Goal: Find specific page/section: Find specific page/section

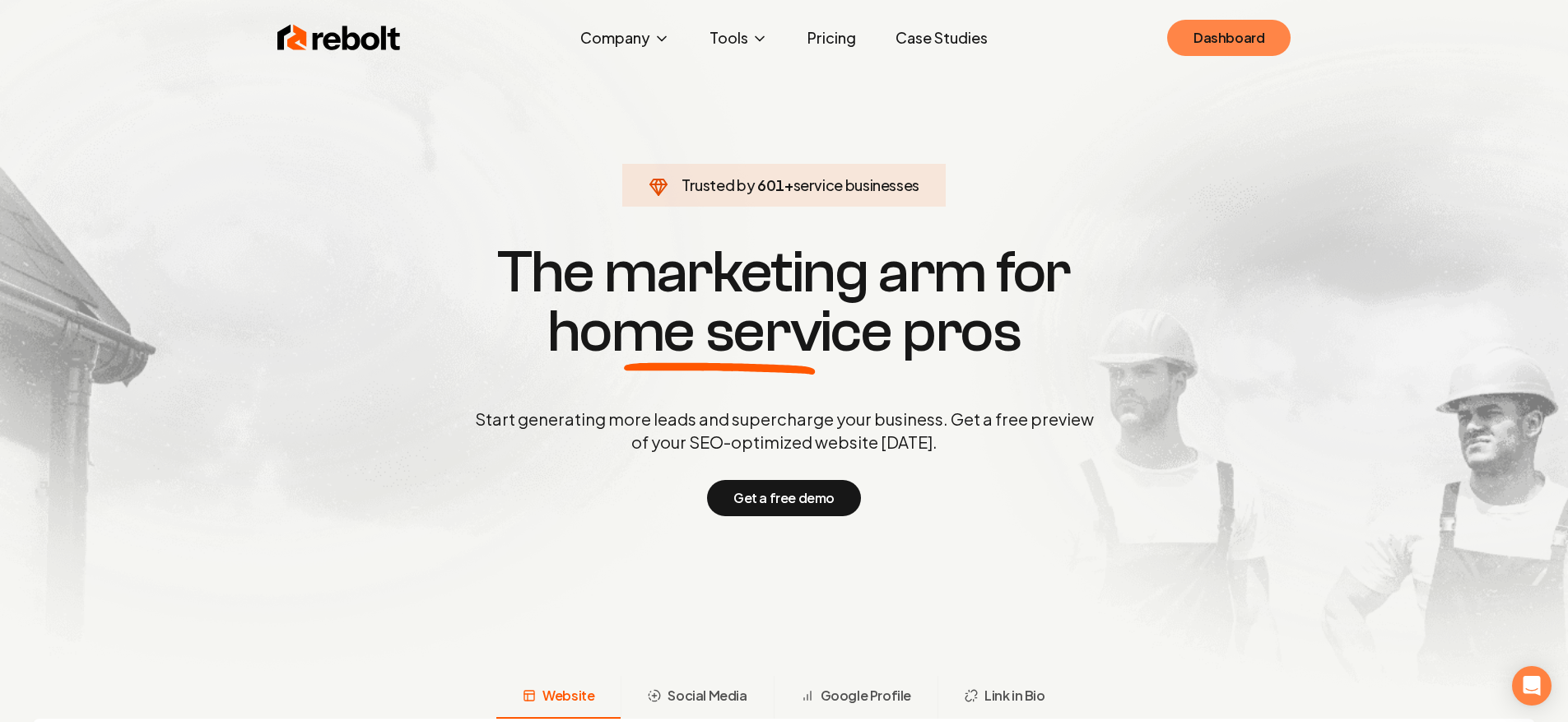
click at [1245, 37] on link "Dashboard" at bounding box center [1228, 37] width 123 height 36
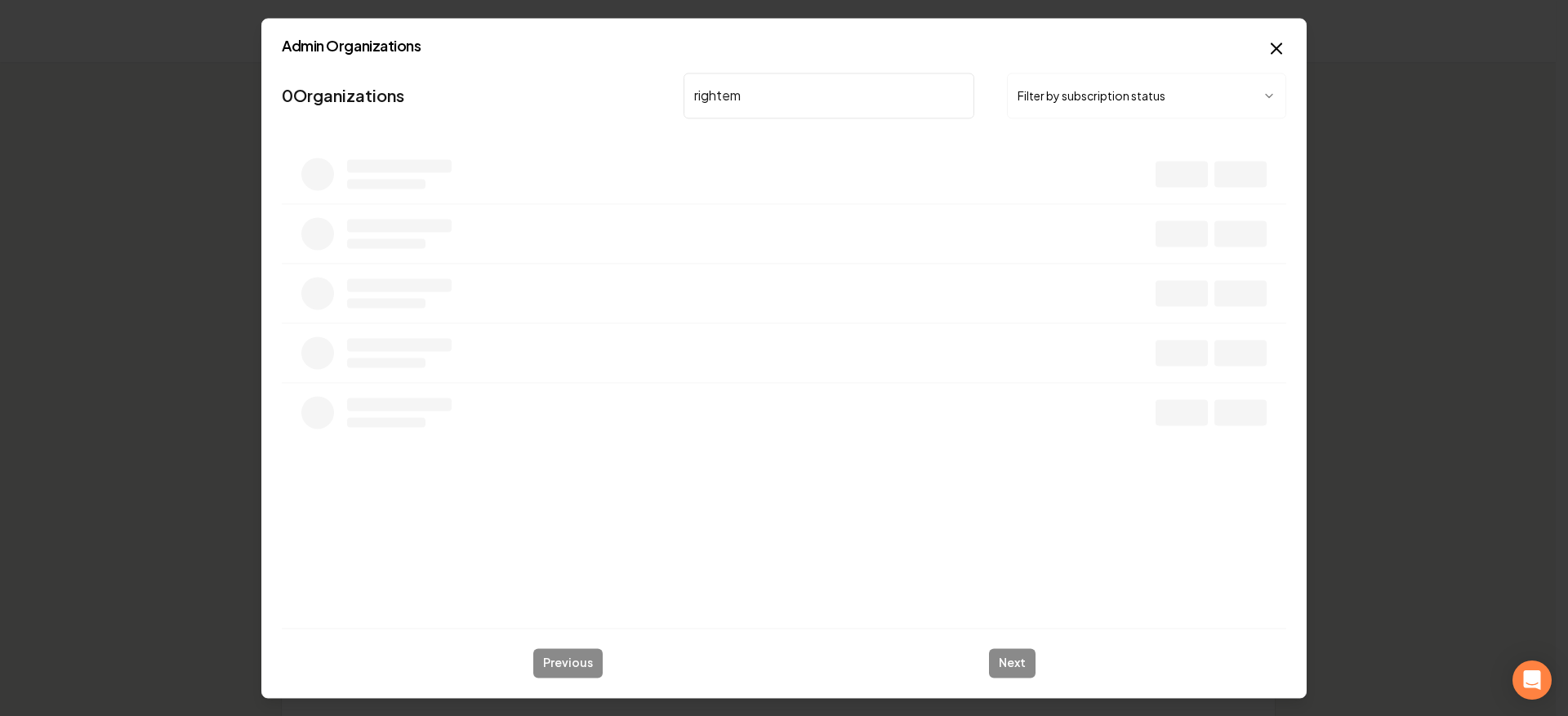
type input "rightemp"
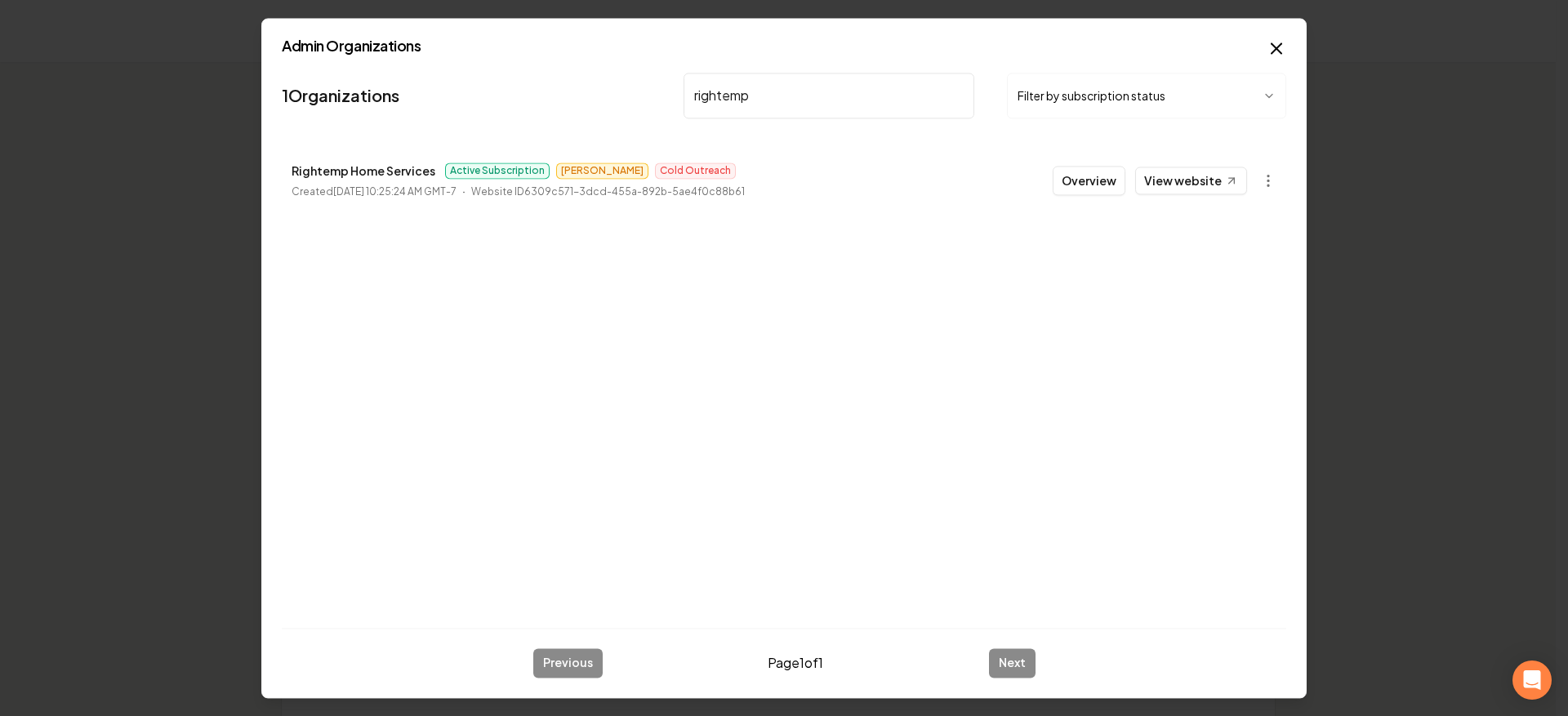
click at [1098, 173] on button "Overview" at bounding box center [1088, 181] width 72 height 29
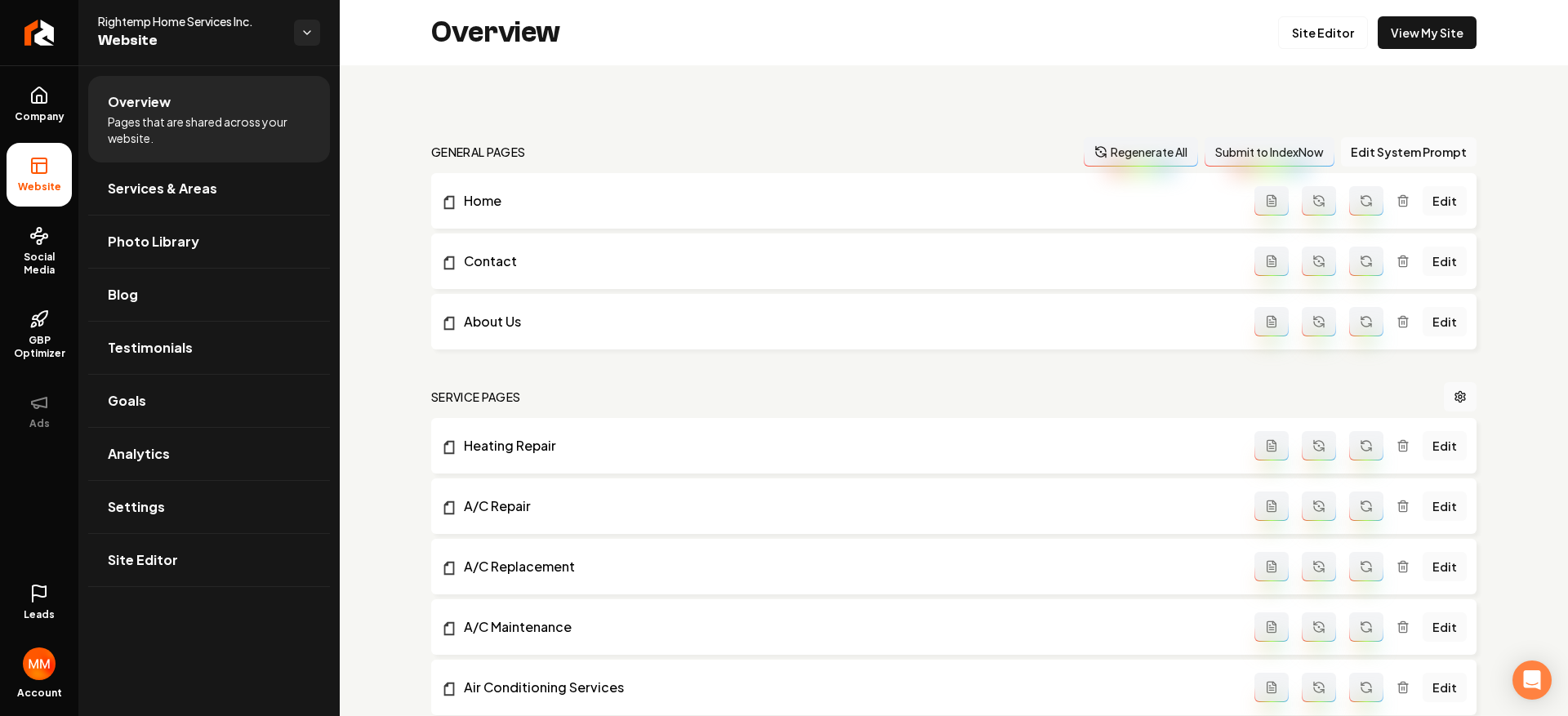
click at [37, 592] on icon at bounding box center [39, 594] width 20 height 20
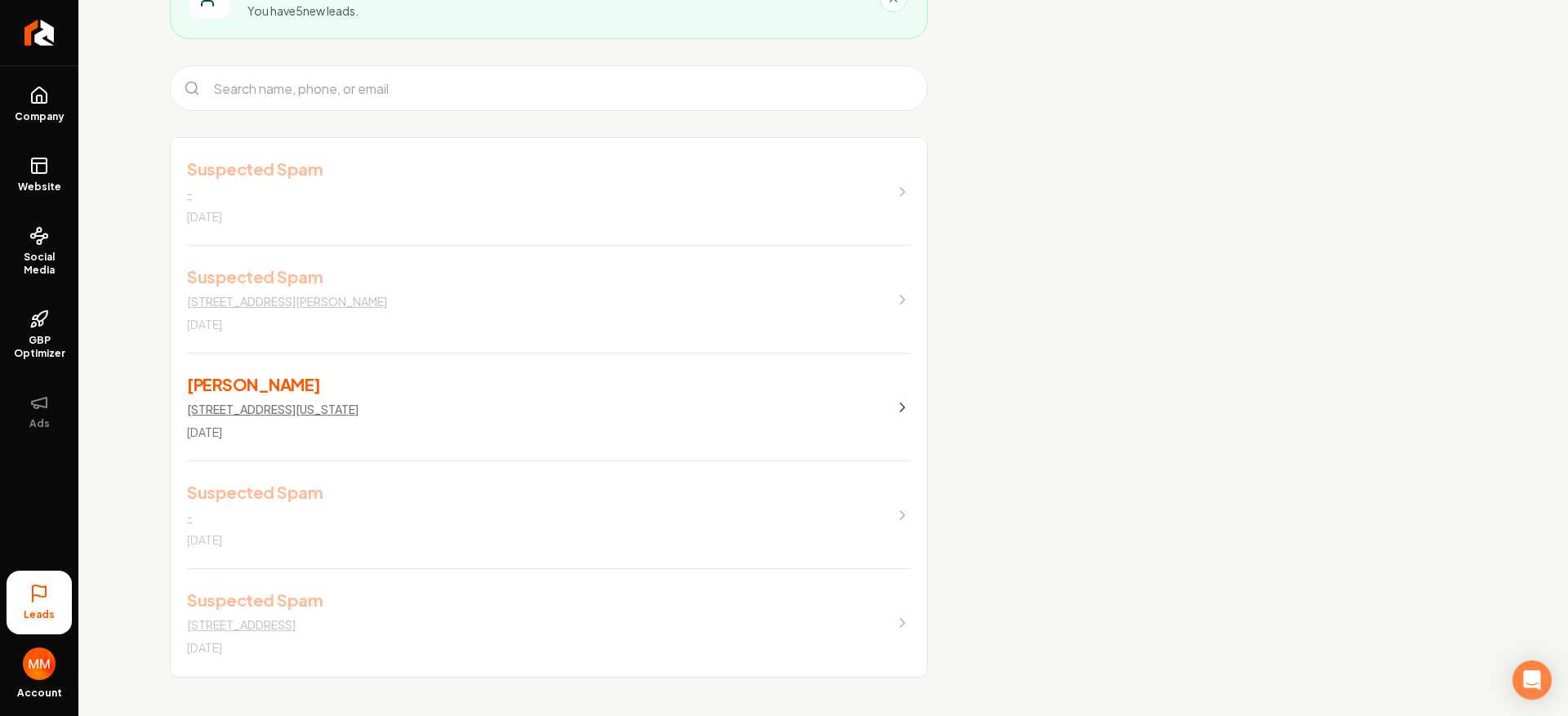
scroll to position [147, 0]
click at [515, 384] on link "Carolyn Elwell 42751 E Florida Ave Hemet Sep 26, 2025" at bounding box center [549, 406] width 756 height 107
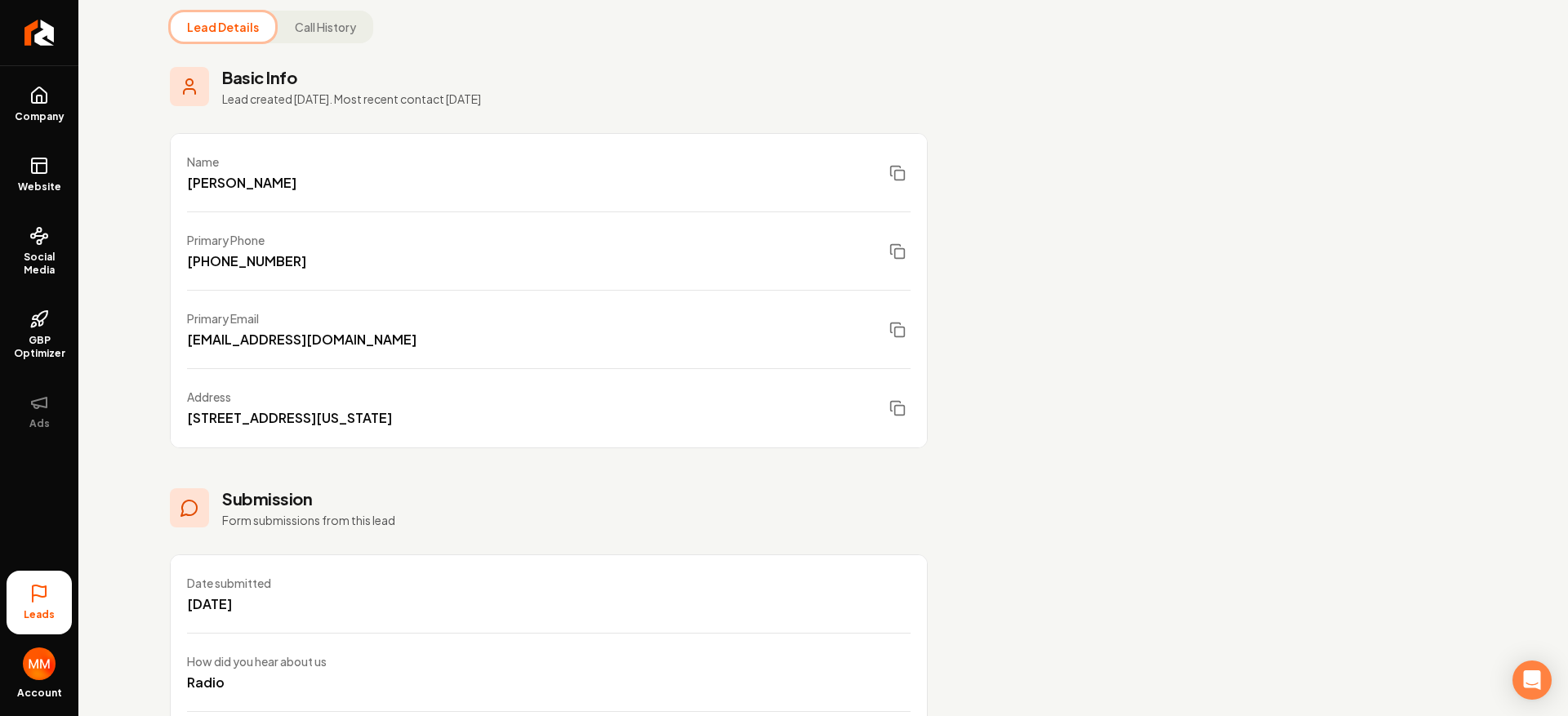
scroll to position [365, 0]
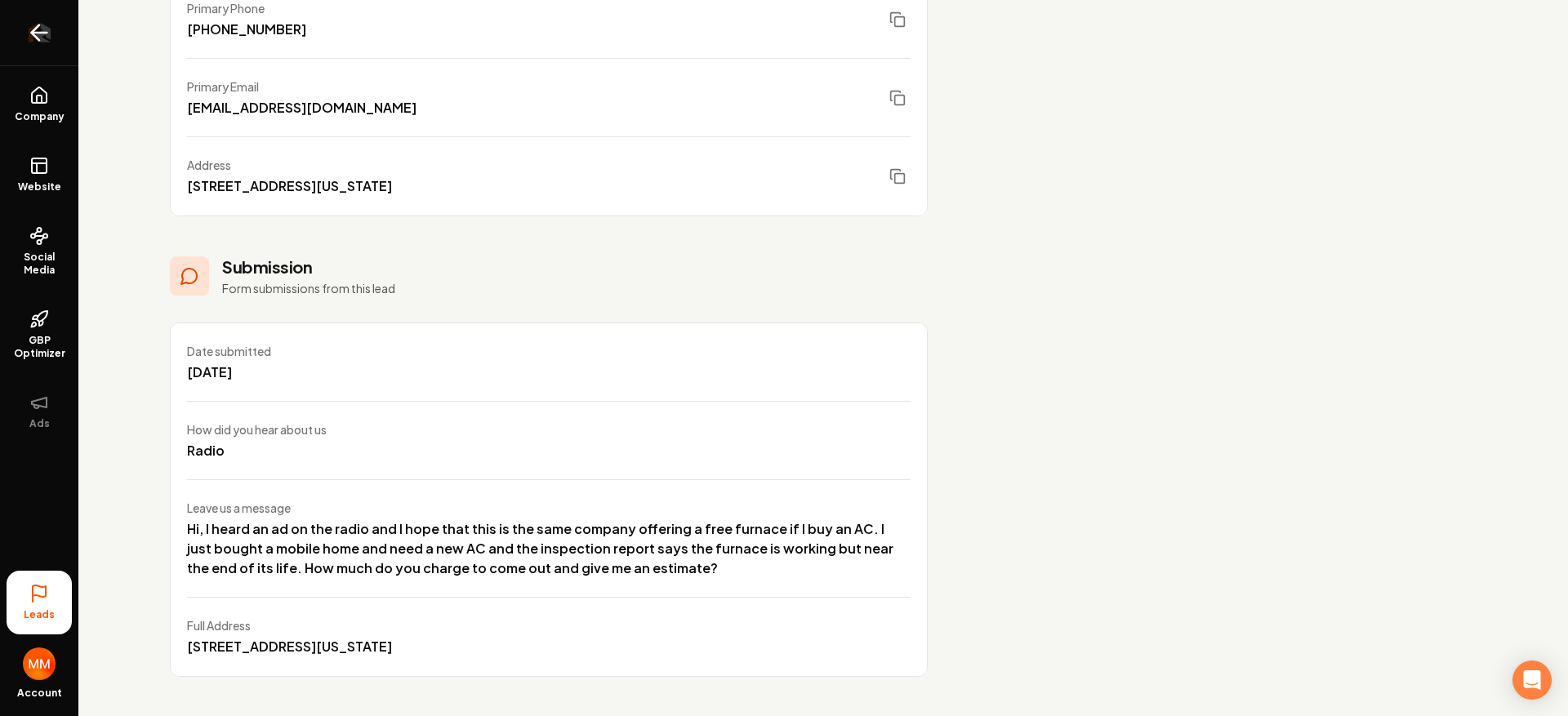
click at [44, 32] on icon "Return to dashboard" at bounding box center [40, 32] width 16 height 0
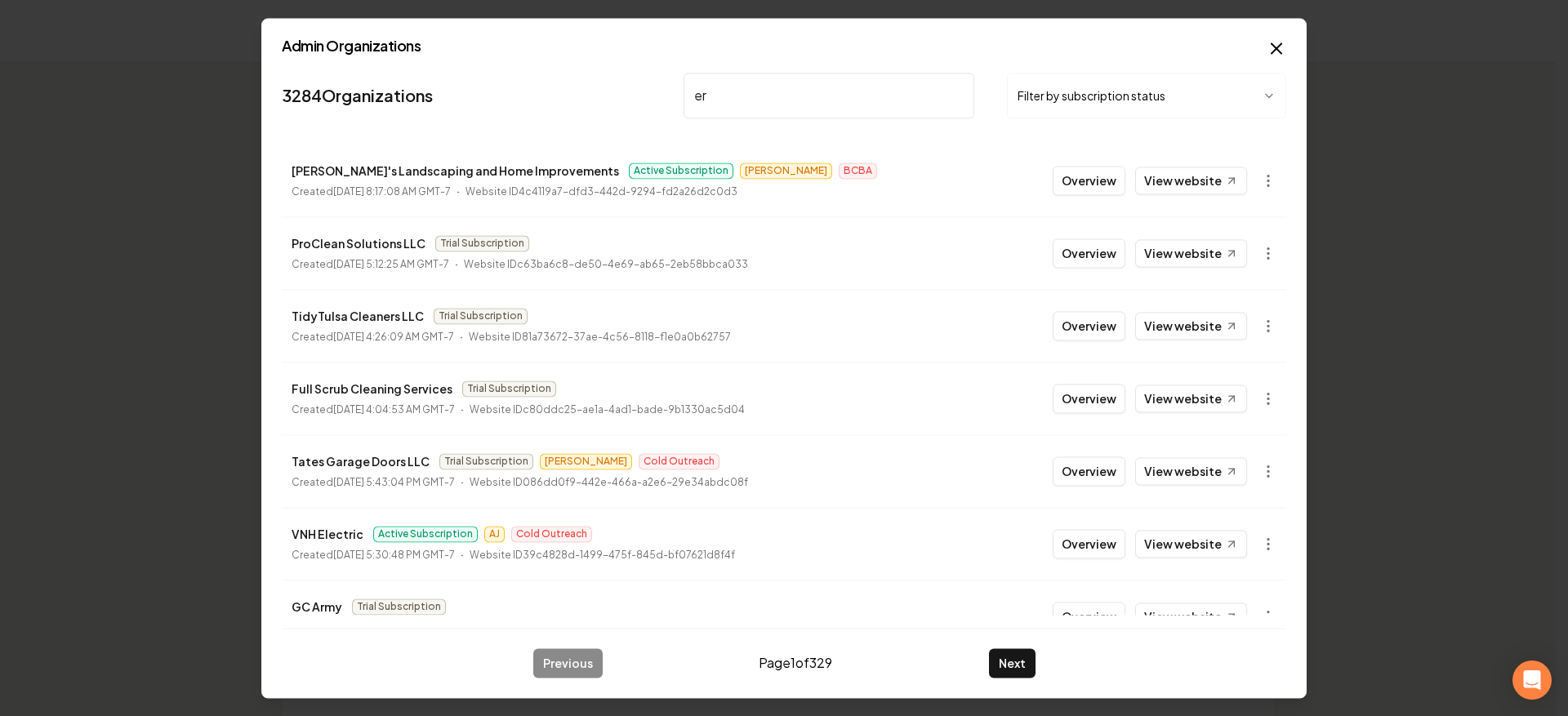
type input "e"
type input "rightemp"
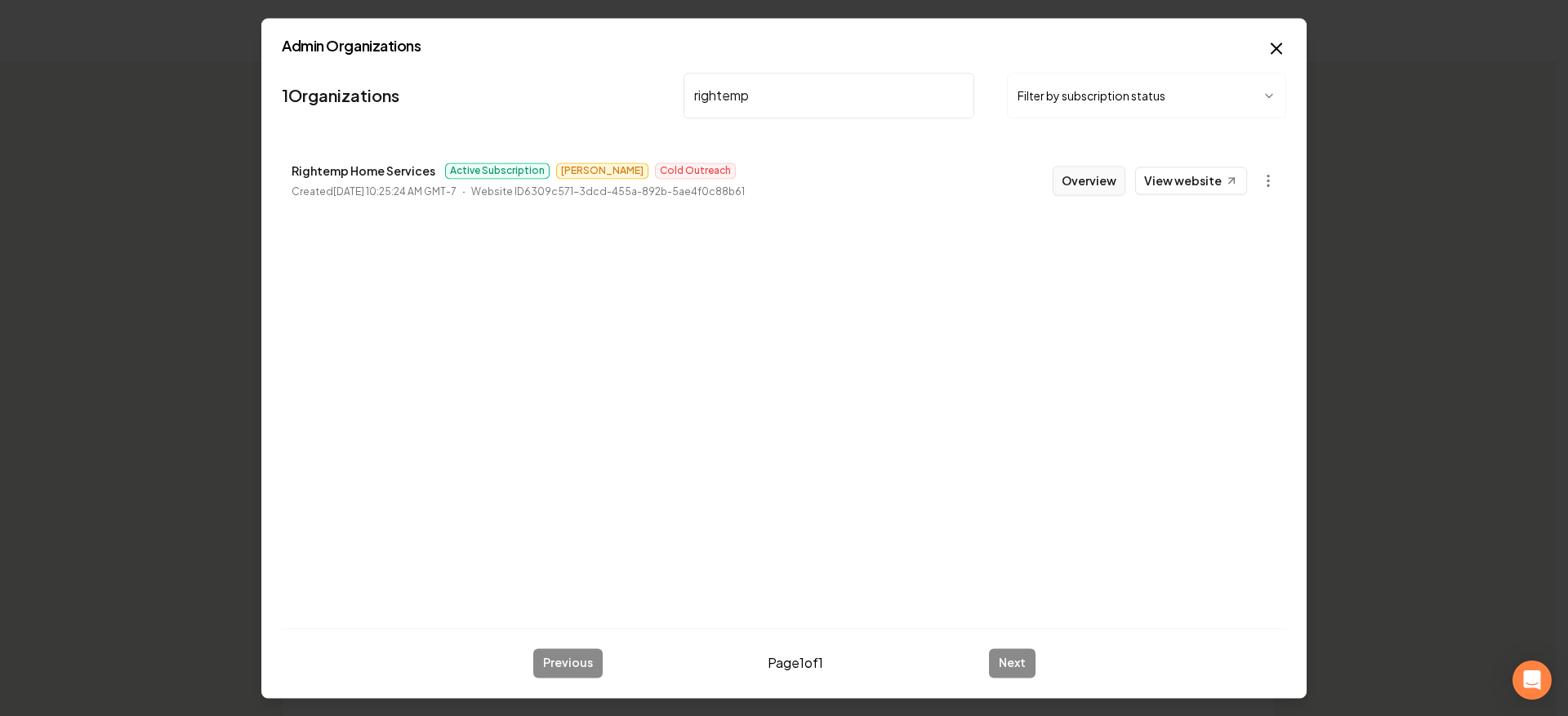
click at [1092, 183] on button "Overview" at bounding box center [1088, 181] width 72 height 29
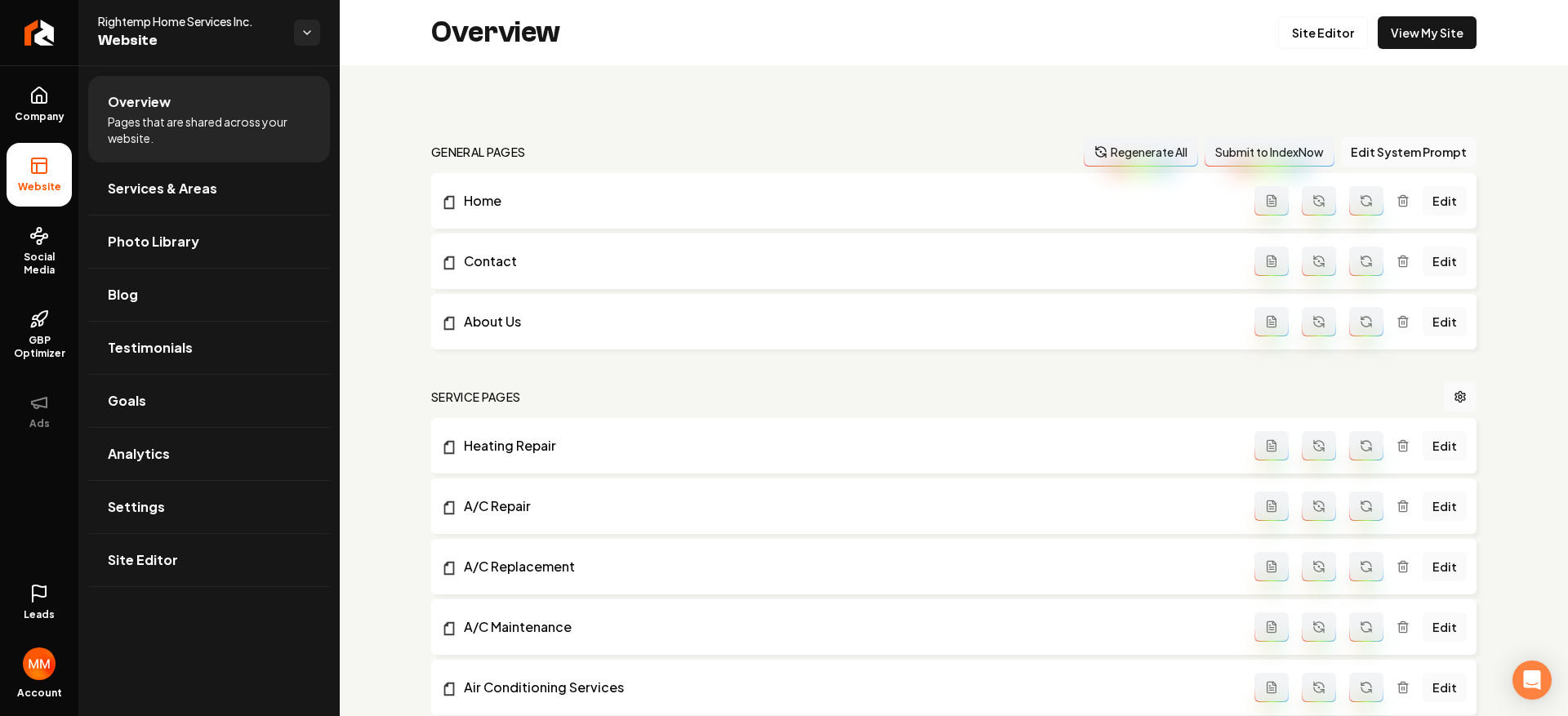
click at [32, 596] on line at bounding box center [32, 599] width 0 height 6
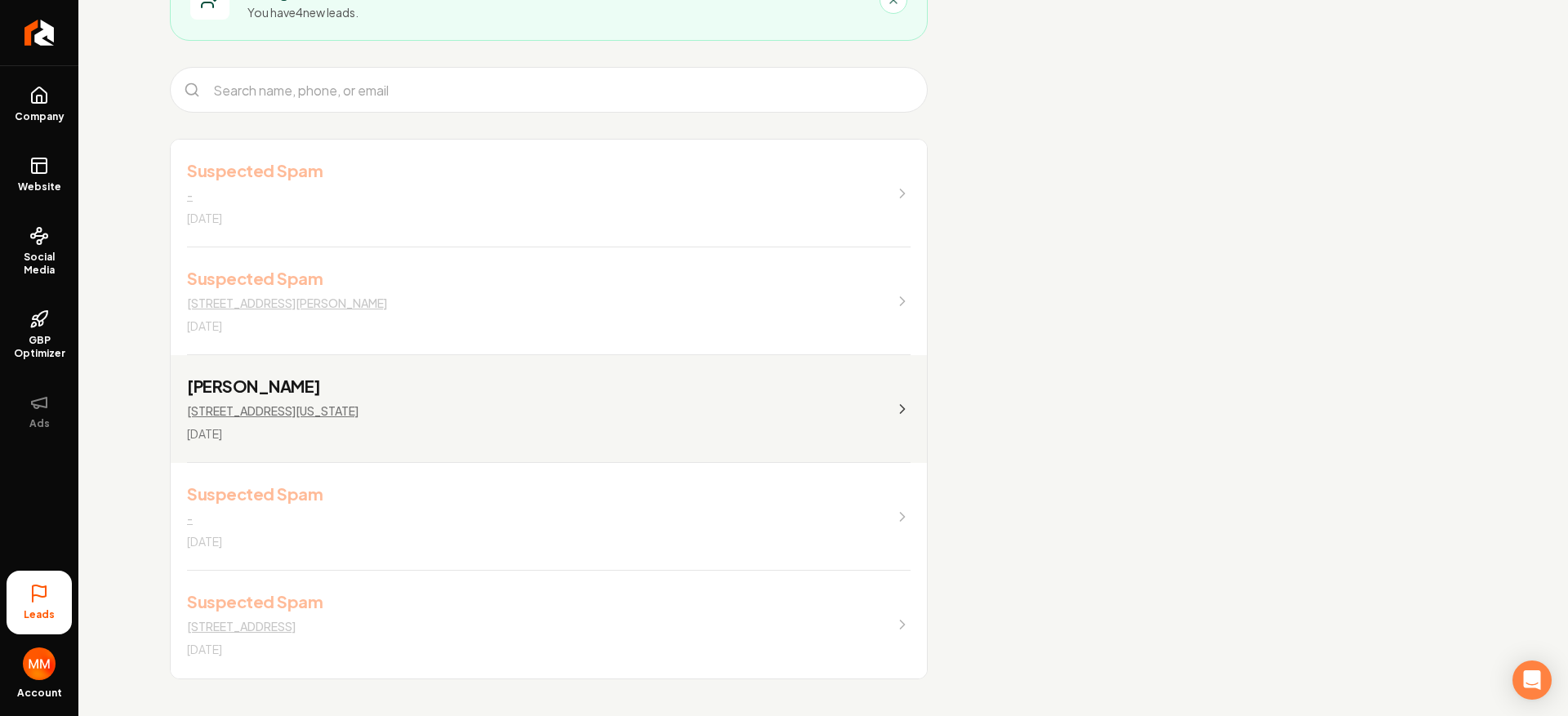
scroll to position [145, 0]
click at [411, 170] on link "Suspected Spam - 1 day ago" at bounding box center [549, 194] width 756 height 107
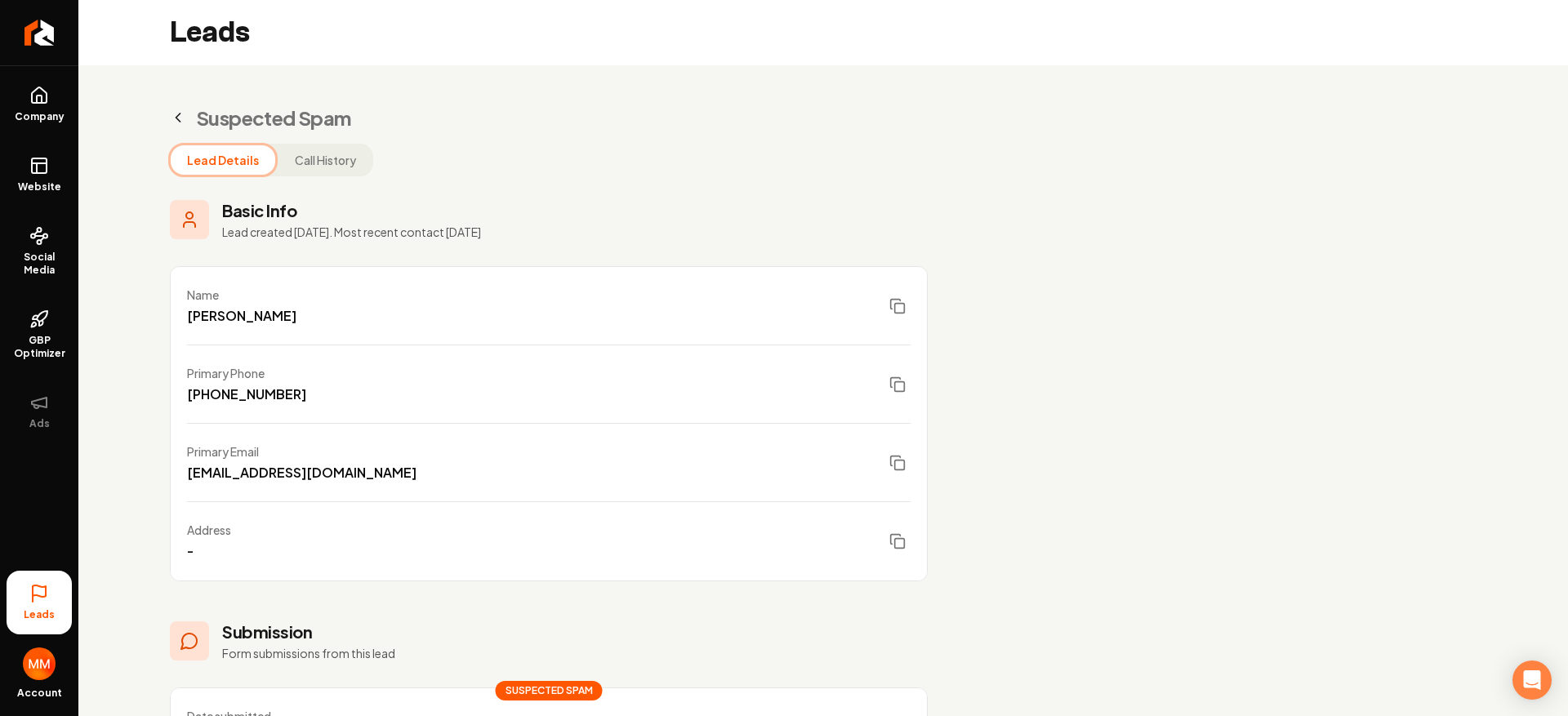
click at [318, 164] on button "Call History" at bounding box center [325, 160] width 94 height 29
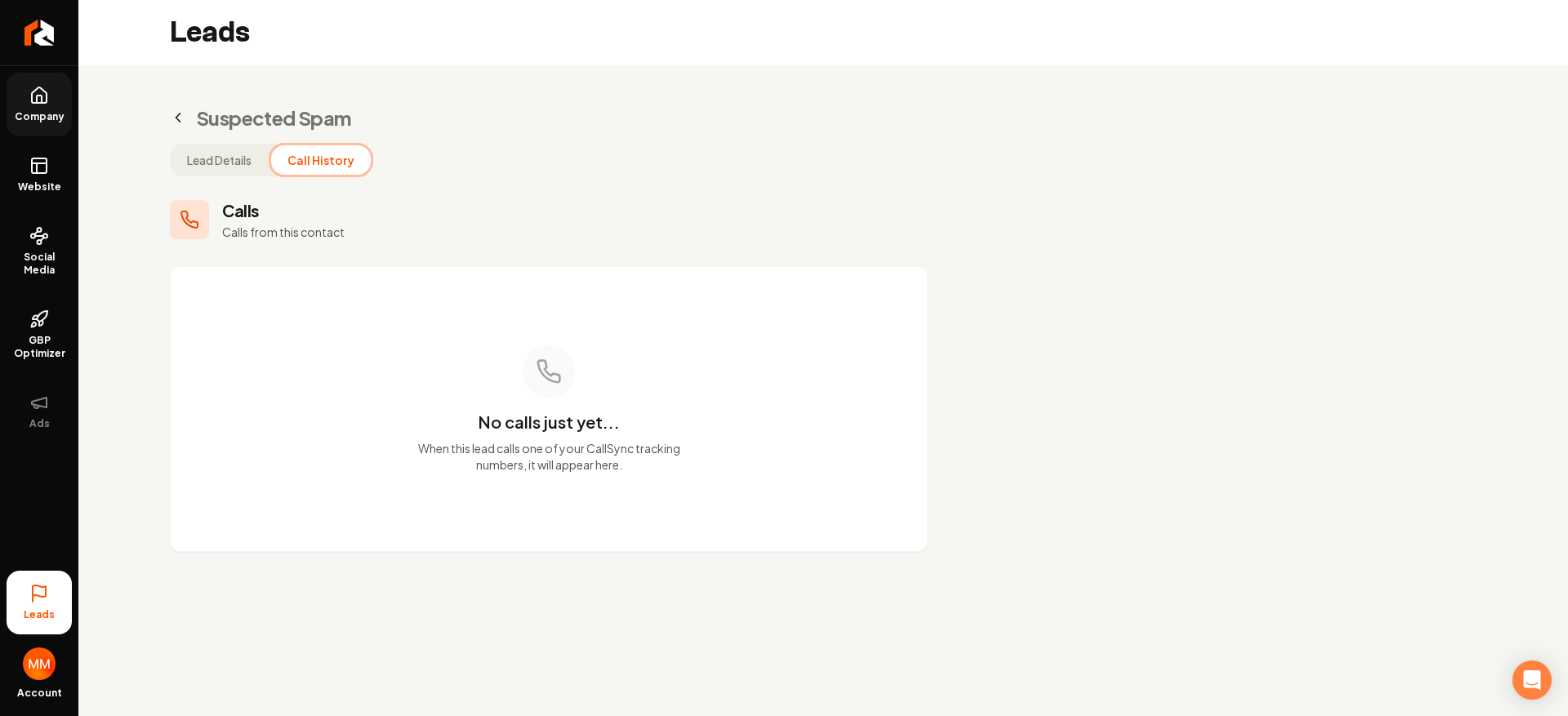
click at [42, 120] on span "Company" at bounding box center [39, 116] width 63 height 13
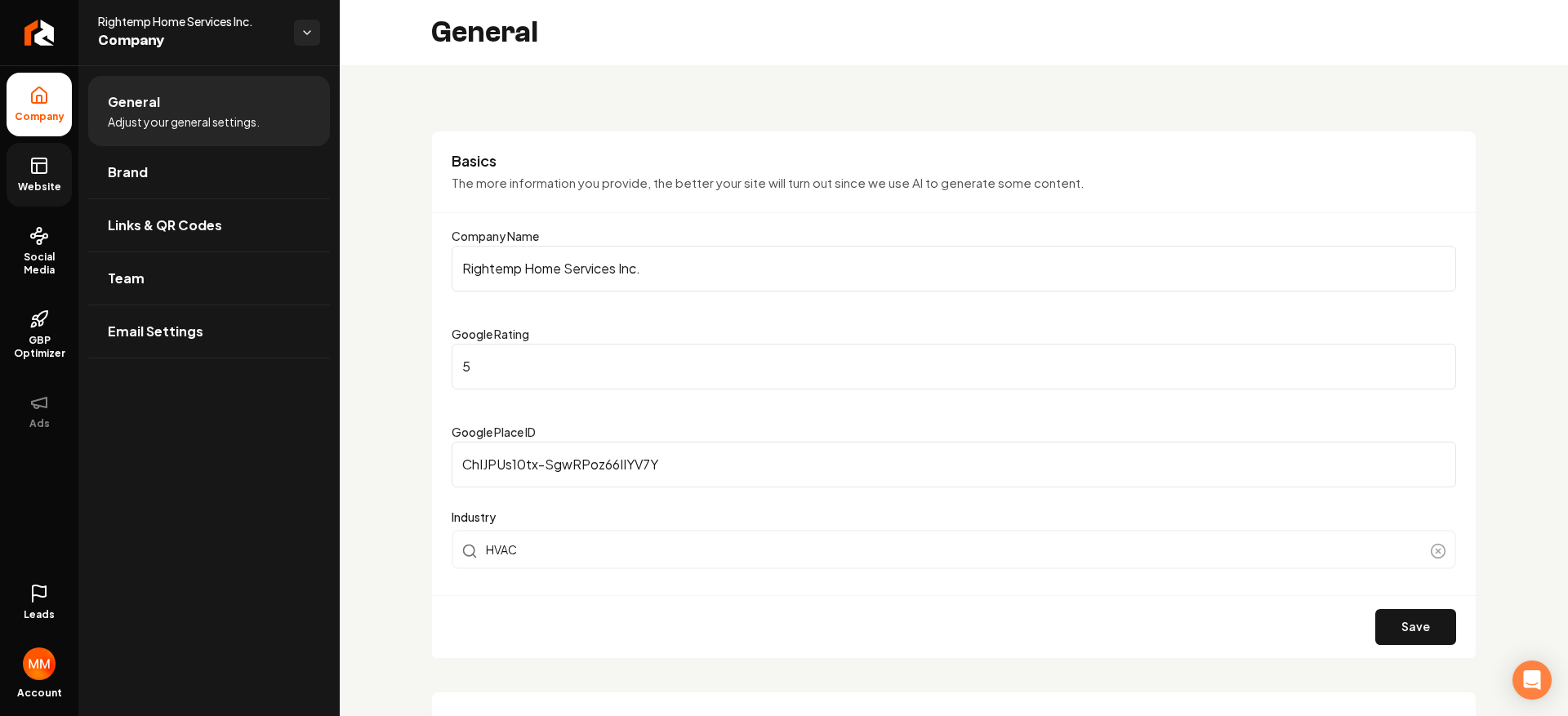
click at [44, 185] on span "Website" at bounding box center [40, 187] width 57 height 13
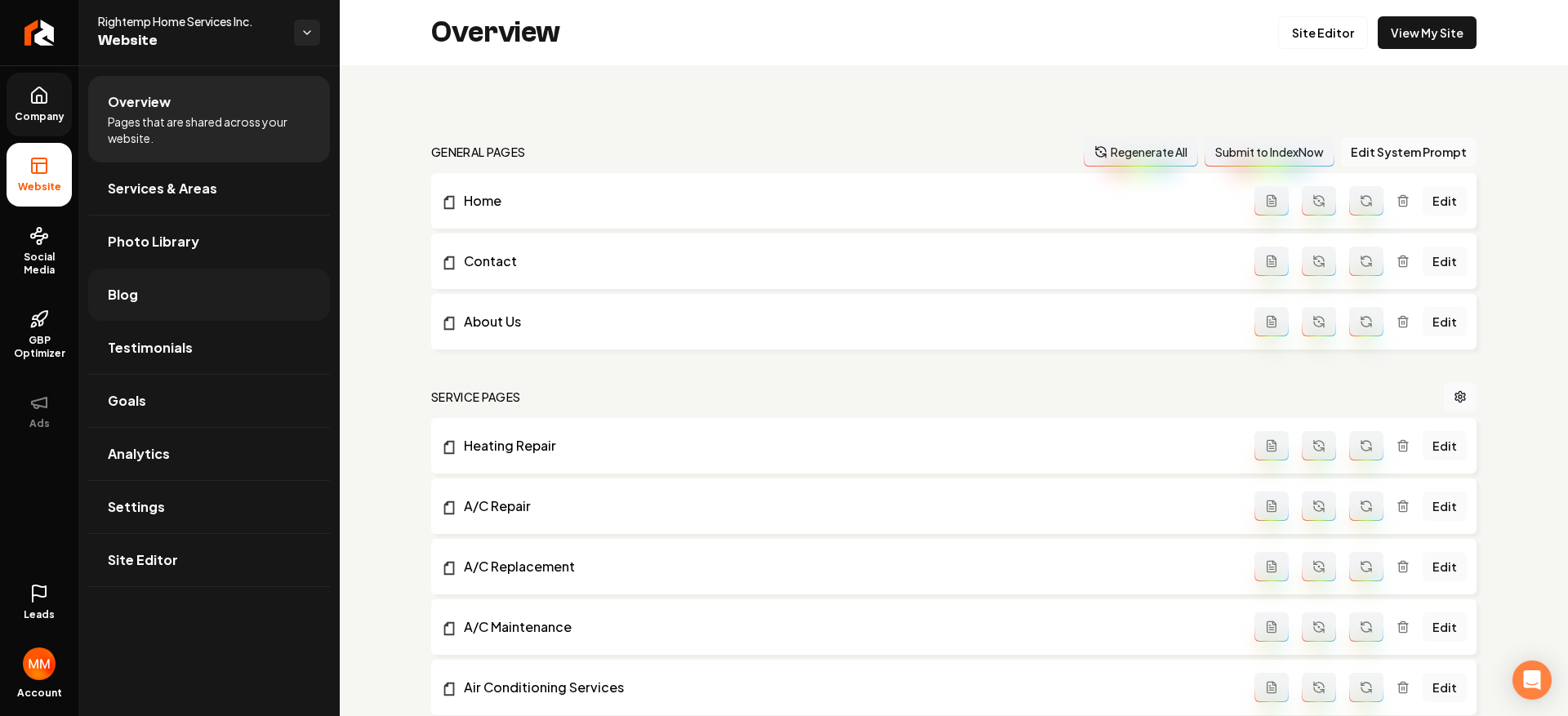
click at [198, 298] on link "Blog" at bounding box center [208, 294] width 241 height 52
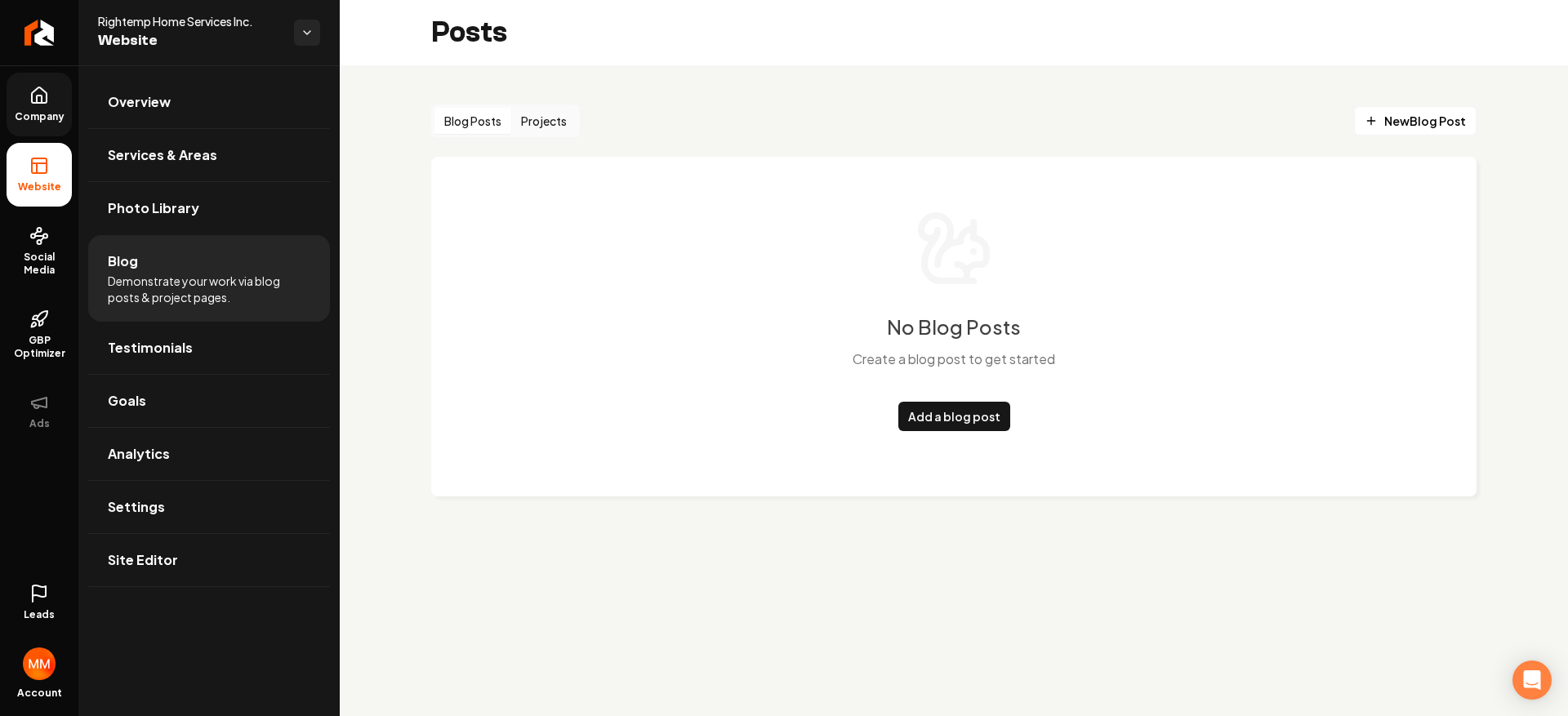
click at [530, 120] on button "Projects" at bounding box center [543, 120] width 65 height 26
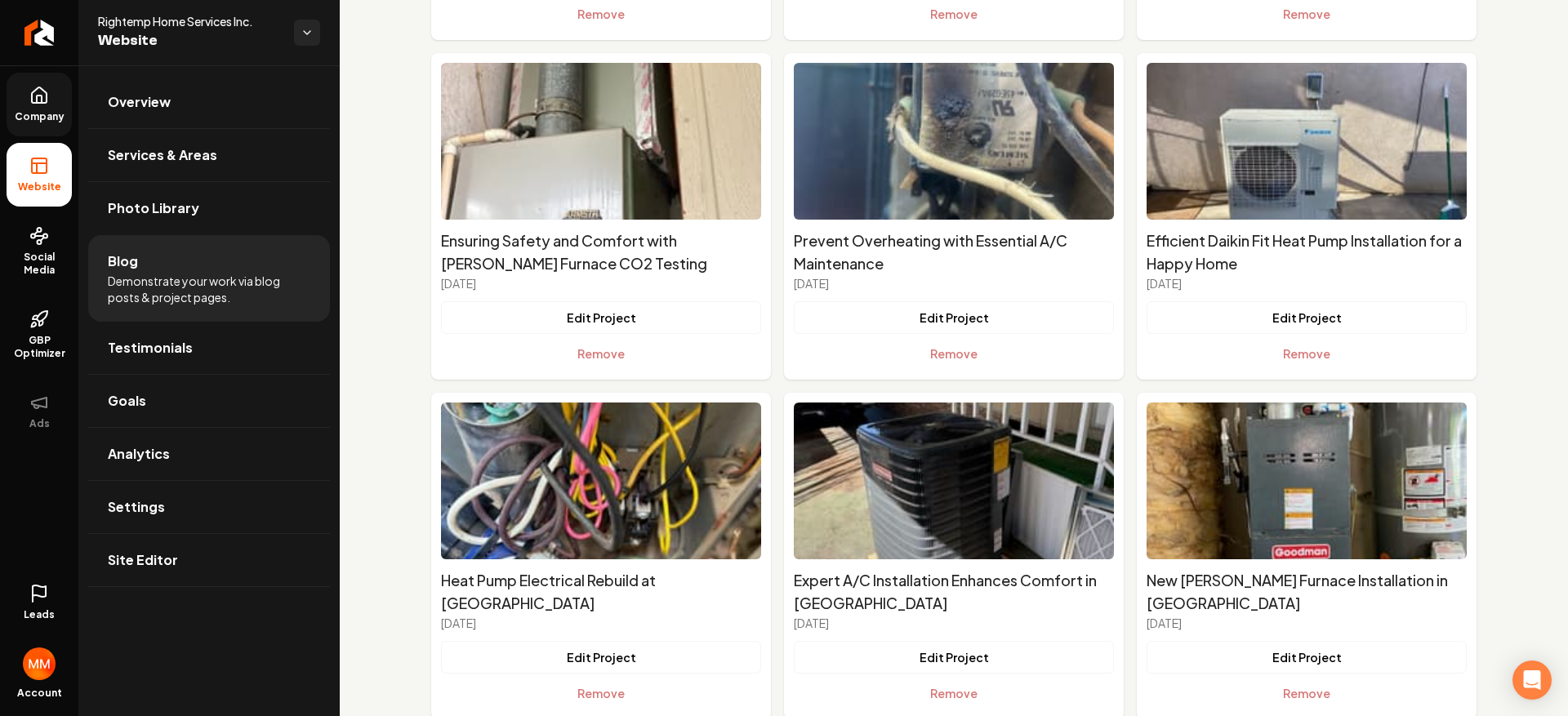
scroll to position [1844, 0]
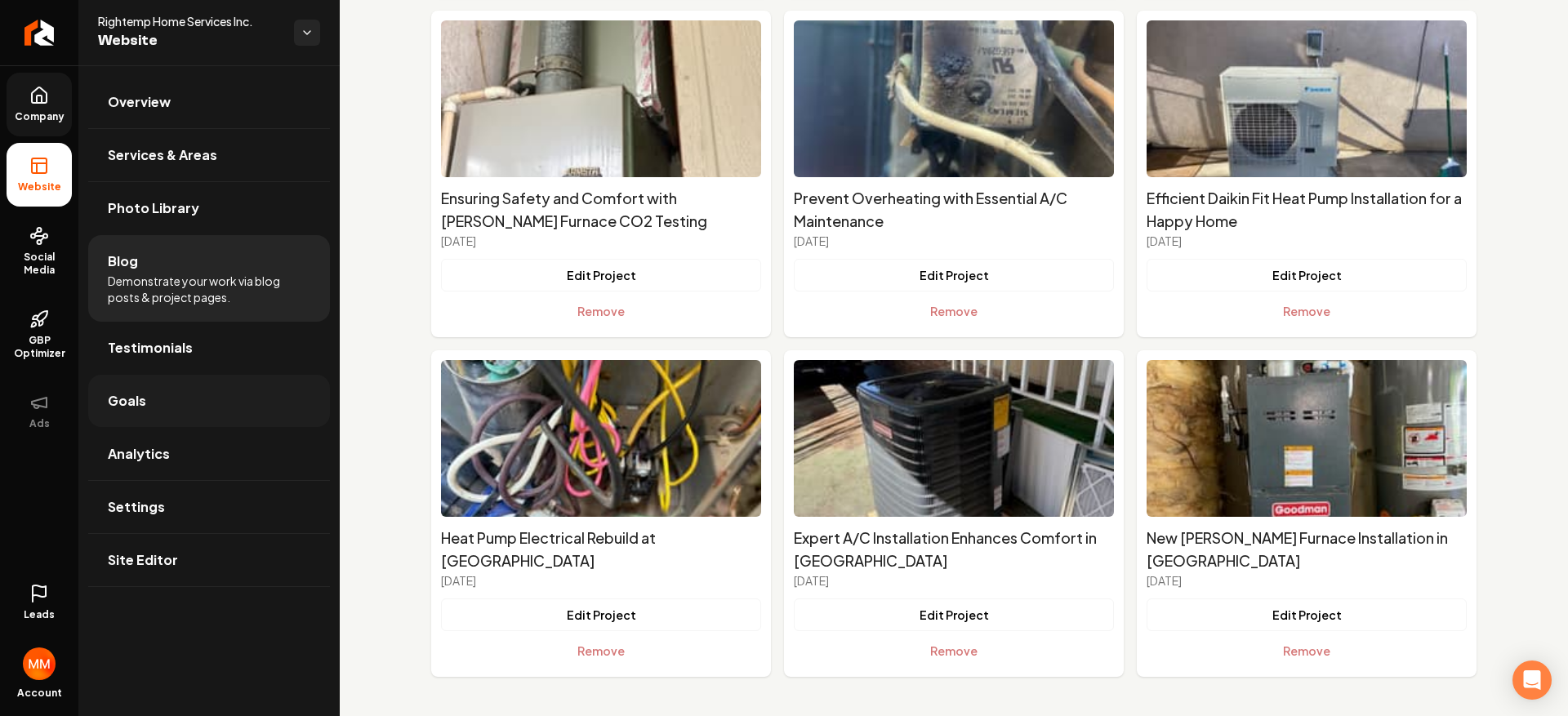
click at [216, 396] on link "Goals" at bounding box center [208, 400] width 241 height 52
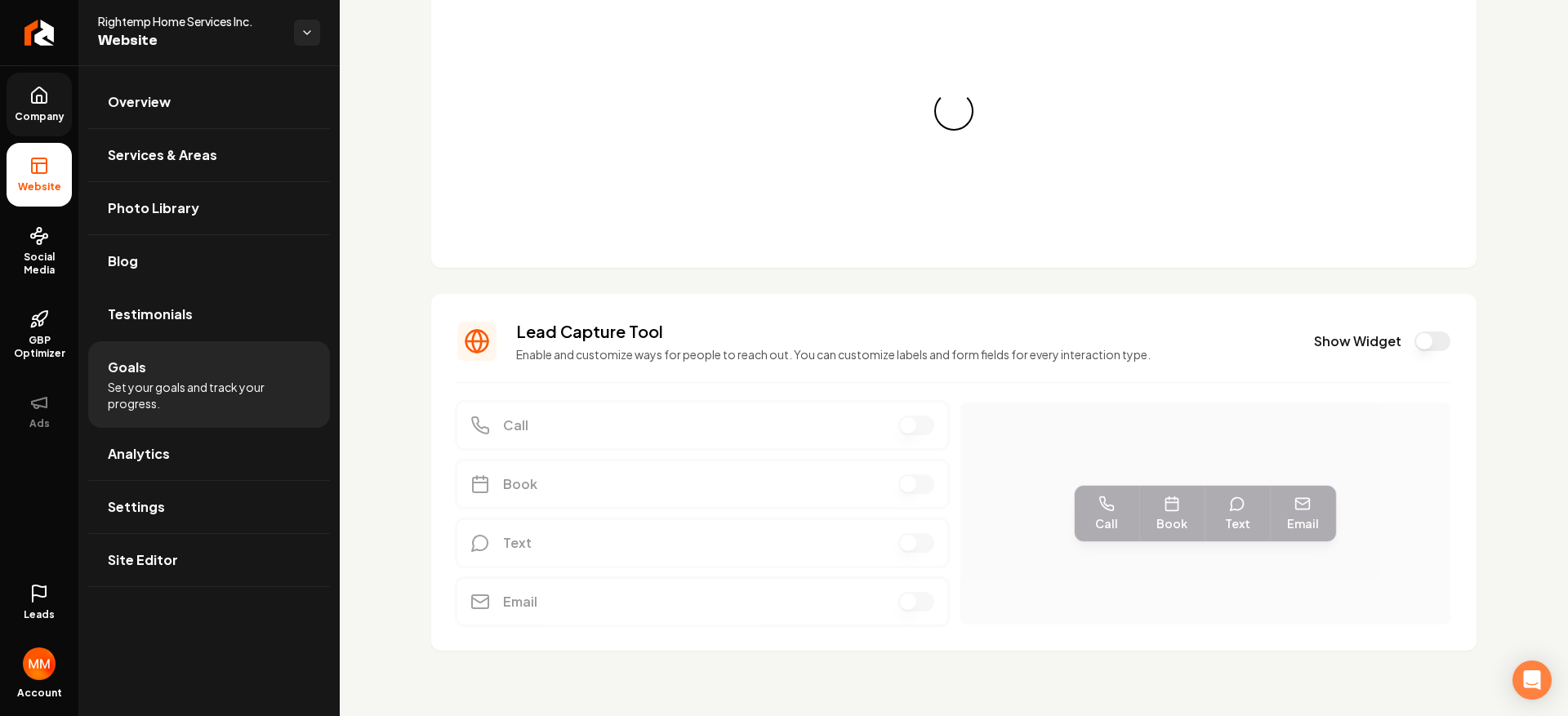
scroll to position [92, 0]
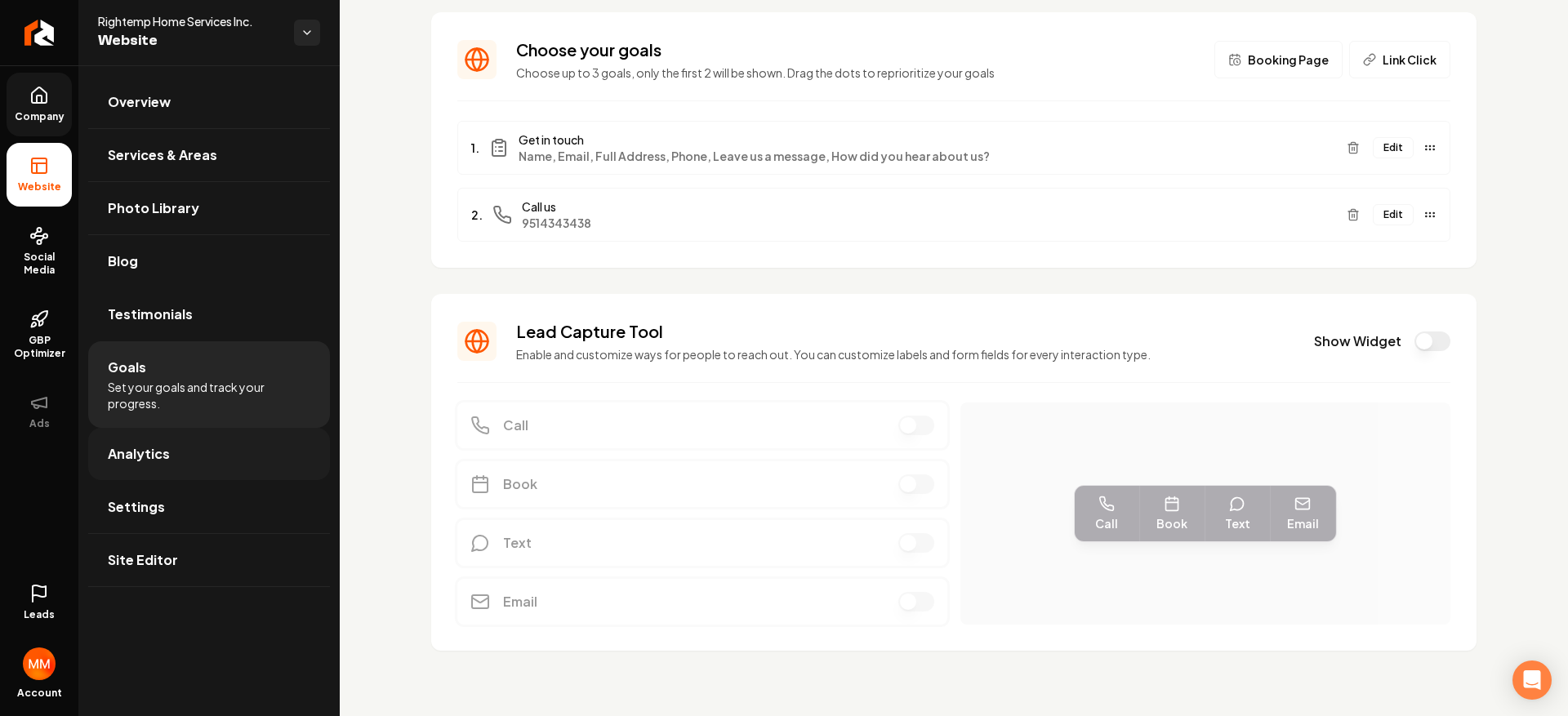
click at [220, 448] on link "Analytics" at bounding box center [208, 453] width 241 height 52
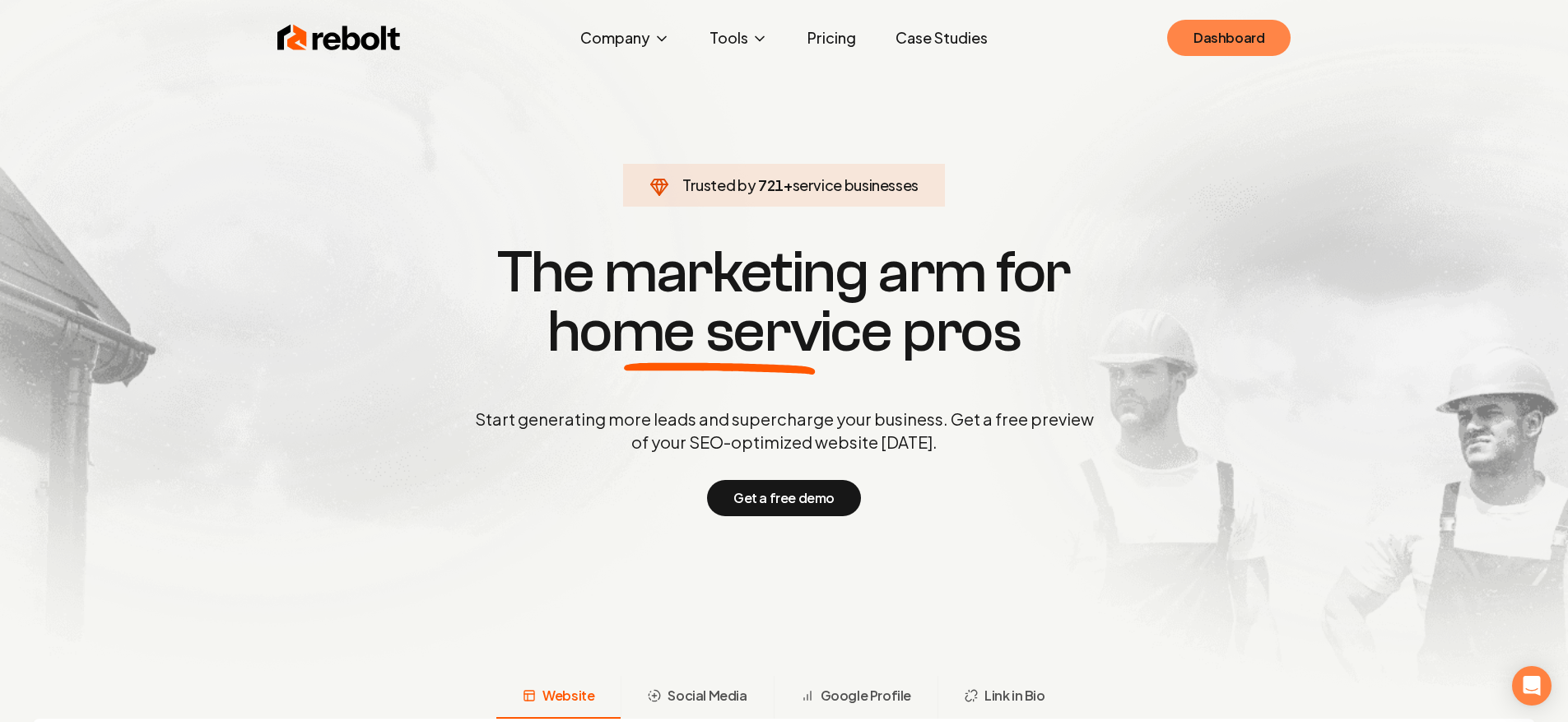
click at [1239, 45] on link "Dashboard" at bounding box center [1228, 37] width 123 height 36
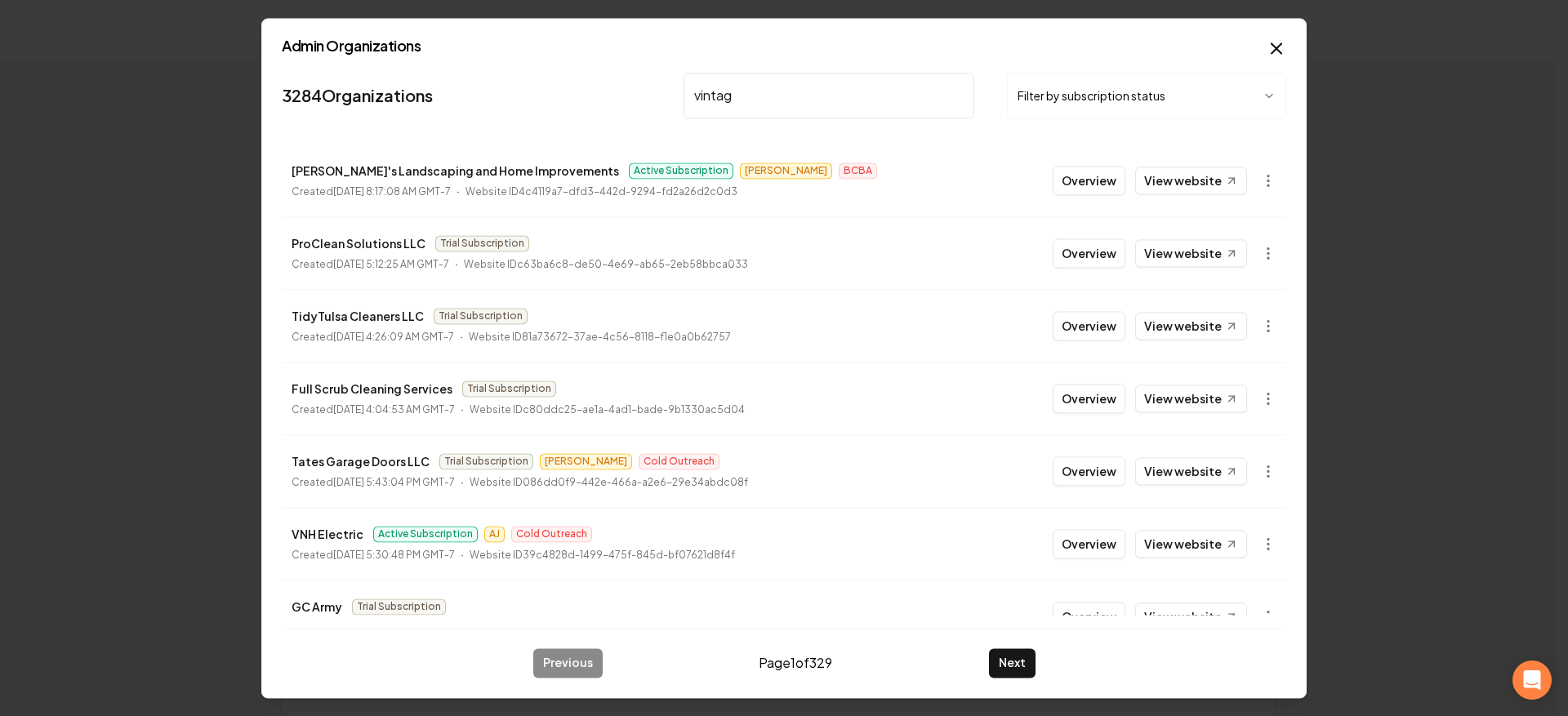
type input "vintage"
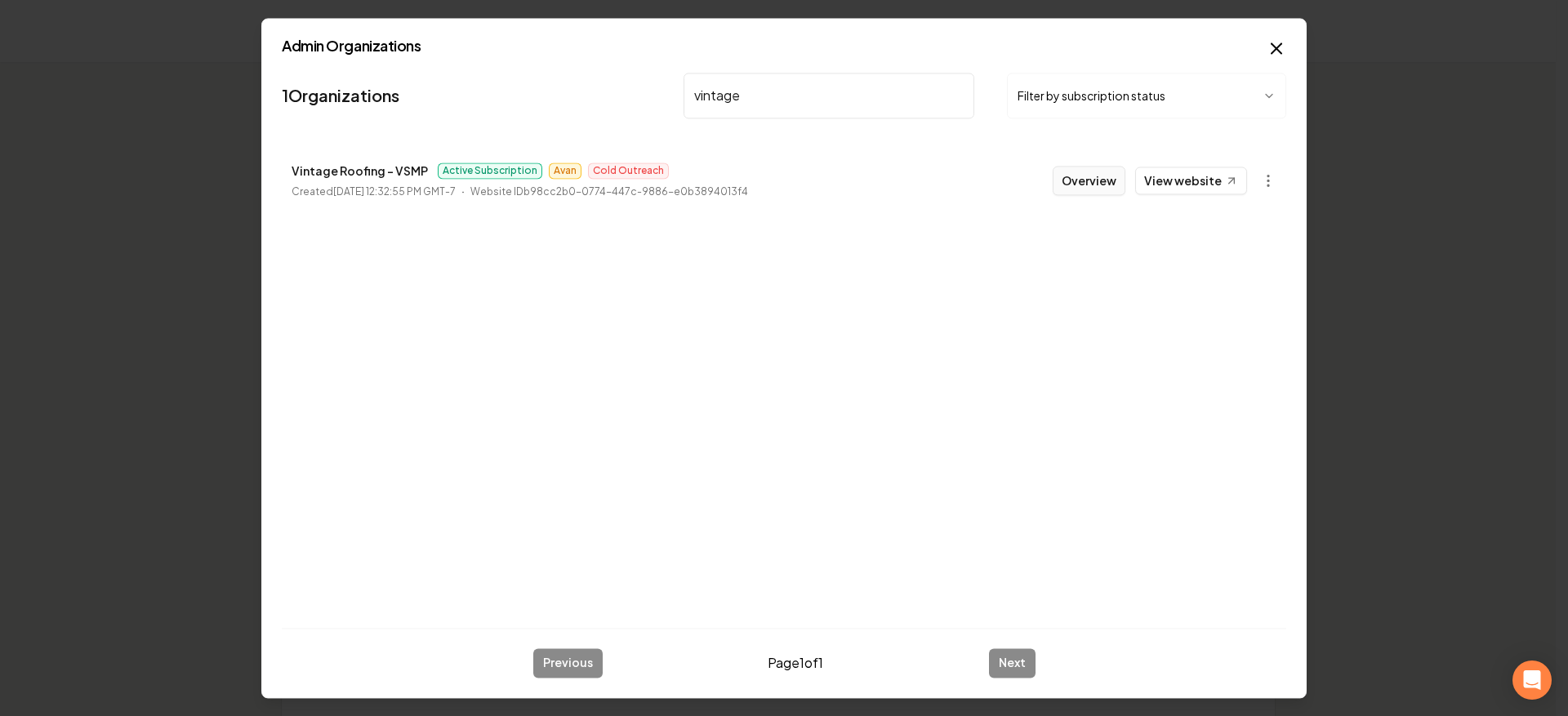
click at [1082, 186] on button "Overview" at bounding box center [1088, 181] width 72 height 29
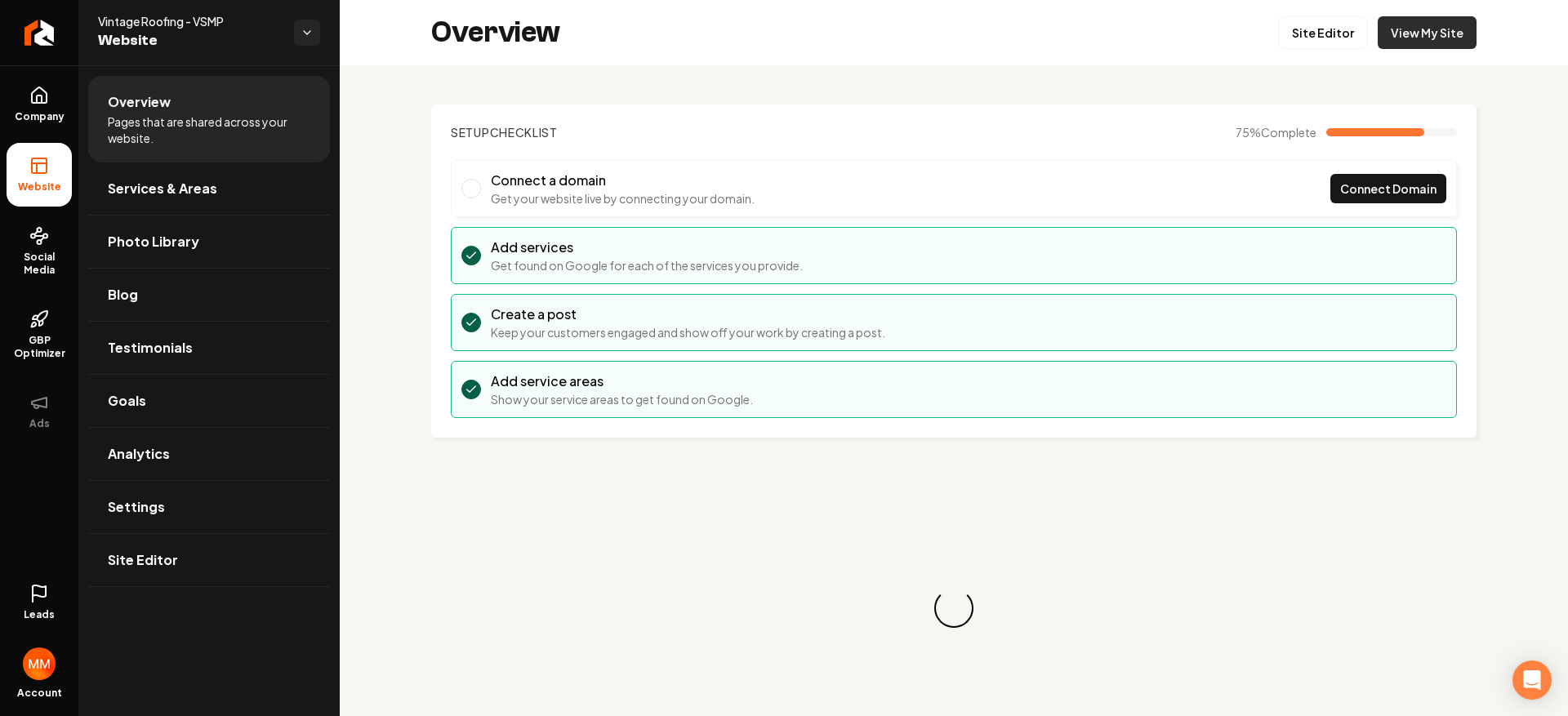
click at [1408, 32] on link "View My Site" at bounding box center [1426, 32] width 99 height 32
